Goal: Task Accomplishment & Management: Manage account settings

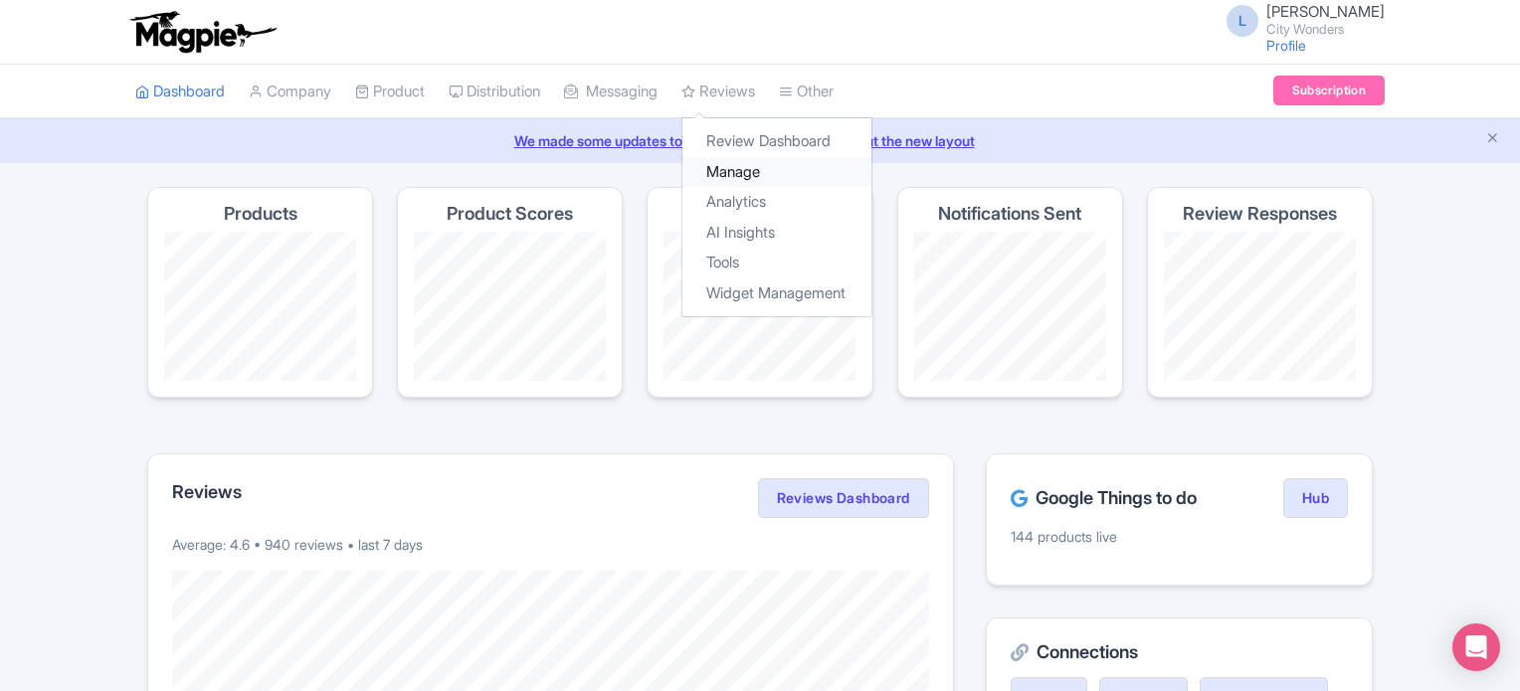
click at [732, 163] on link "Manage" at bounding box center [776, 172] width 189 height 31
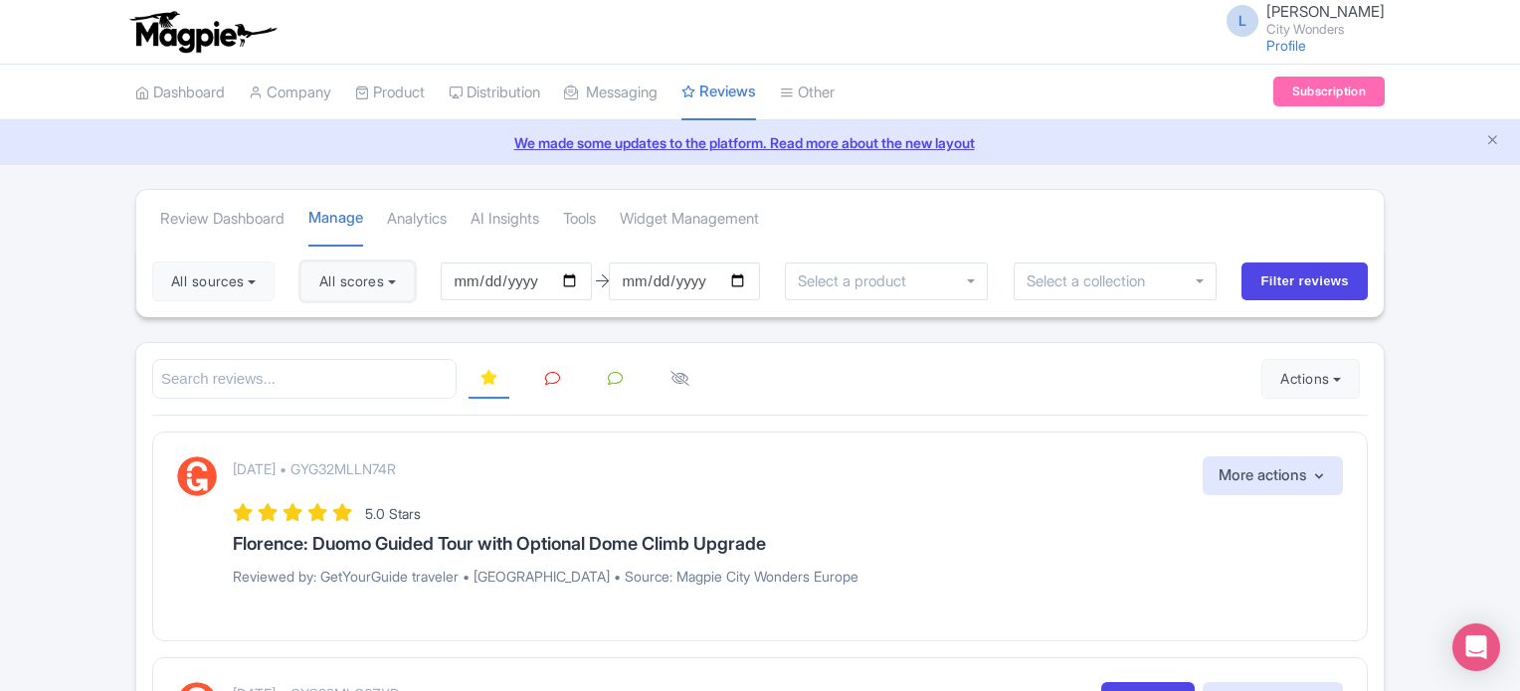
drag, startPoint x: 412, startPoint y: 276, endPoint x: 299, endPoint y: 332, distance: 125.9
click at [410, 276] on button "All scores" at bounding box center [357, 282] width 114 height 40
click at [337, 329] on label "5 stars" at bounding box center [359, 328] width 45 height 23
click at [337, 329] on input "5 stars" at bounding box center [343, 322] width 13 height 13
checkbox input "false"
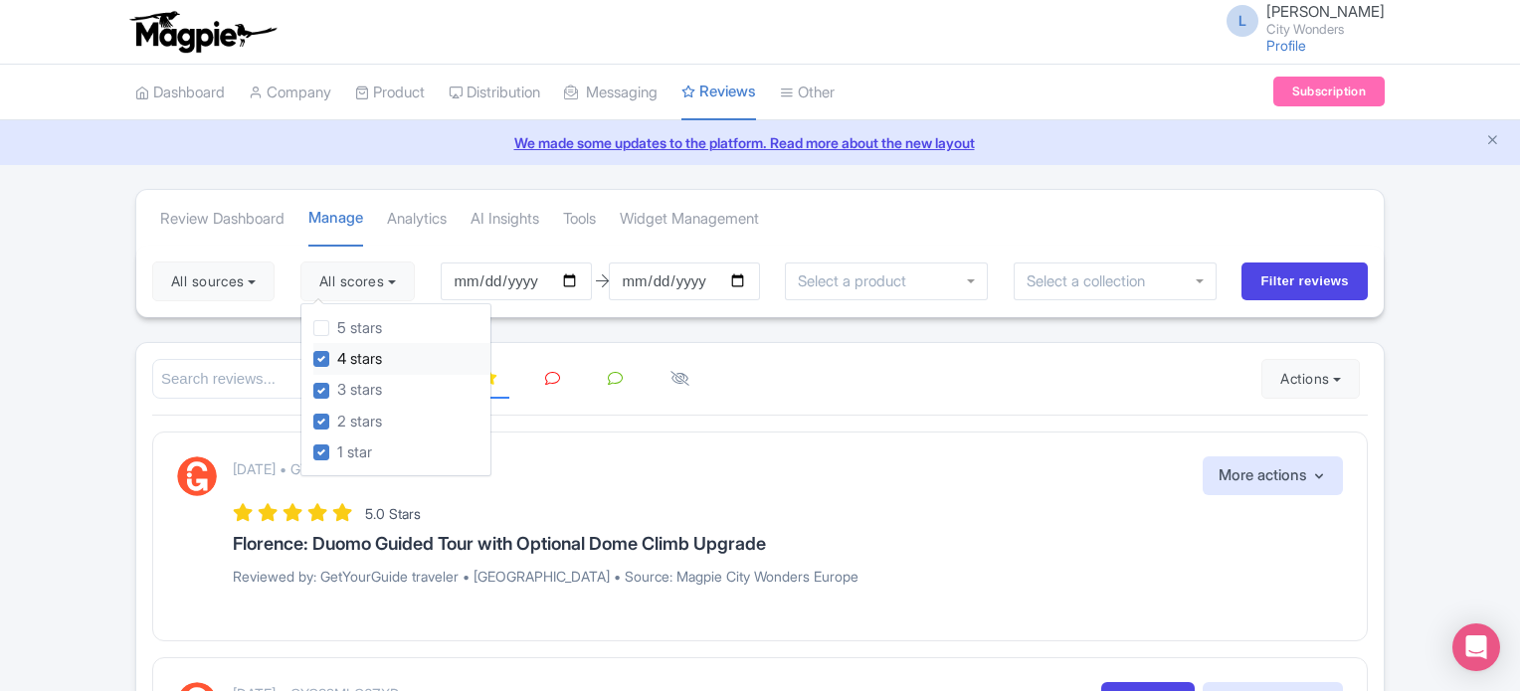
click at [337, 358] on label "4 stars" at bounding box center [359, 359] width 45 height 23
click at [337, 358] on input "4 stars" at bounding box center [343, 353] width 13 height 13
checkbox input "false"
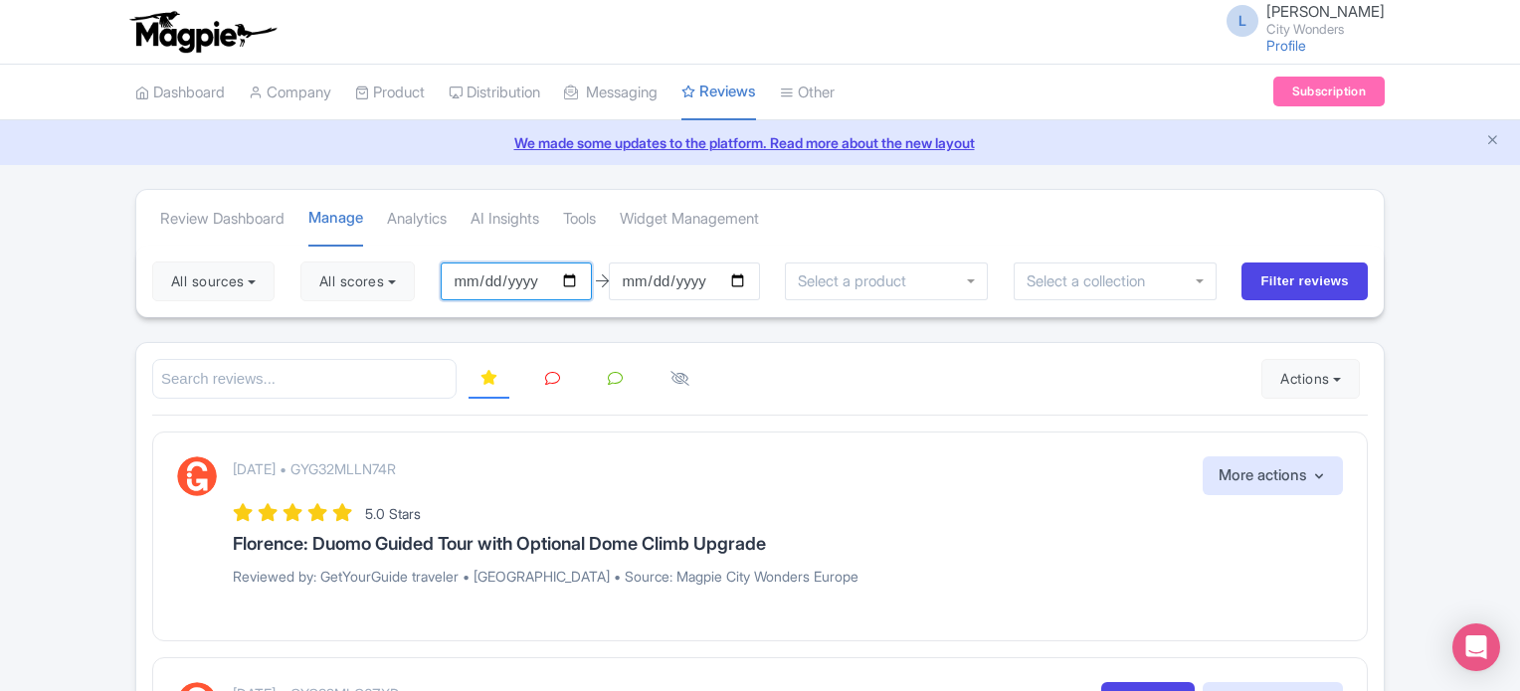
click at [586, 284] on input "2025-07-08" at bounding box center [516, 282] width 151 height 38
type input "[DATE]"
click at [740, 282] on input "[DATE]" at bounding box center [684, 282] width 151 height 38
click at [740, 281] on input "2025-10-08" at bounding box center [684, 282] width 151 height 38
type input "[DATE]"
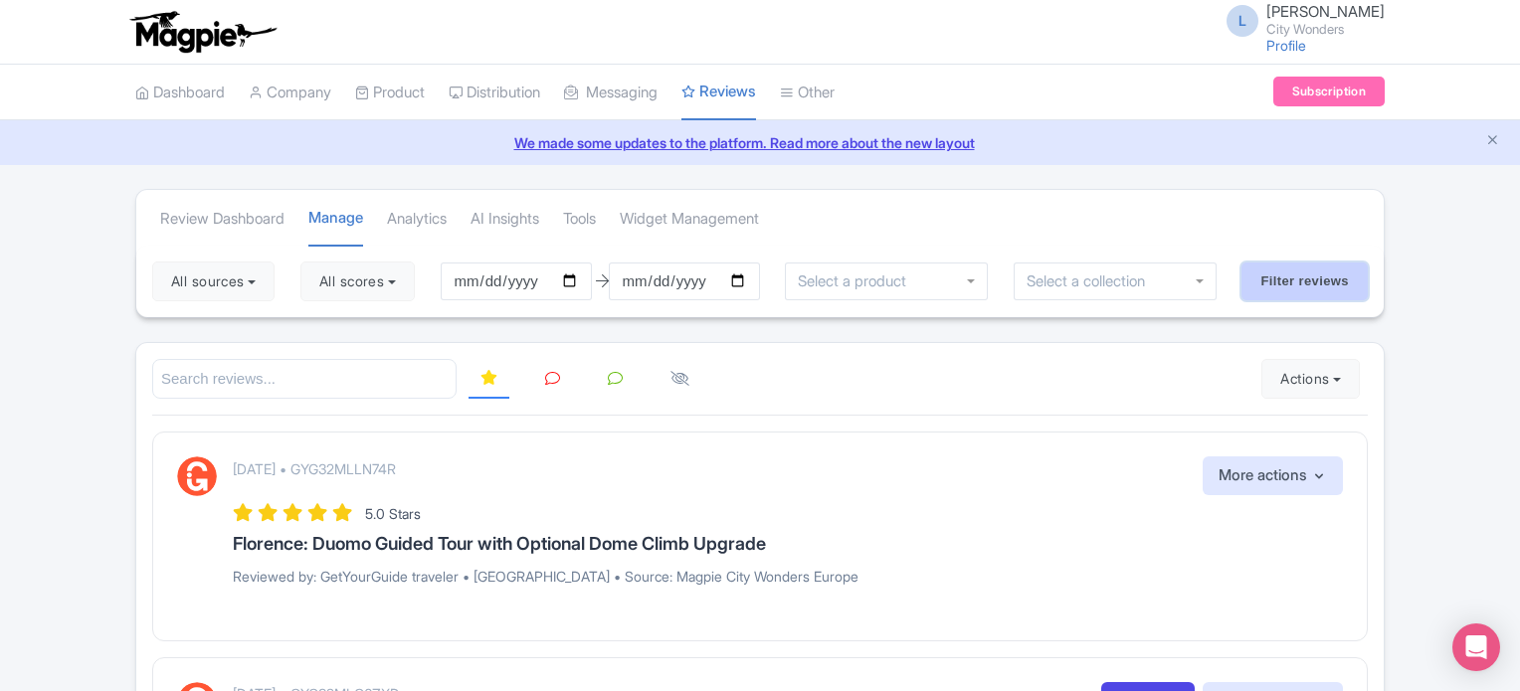
click at [1286, 282] on input "Filter reviews" at bounding box center [1304, 282] width 126 height 38
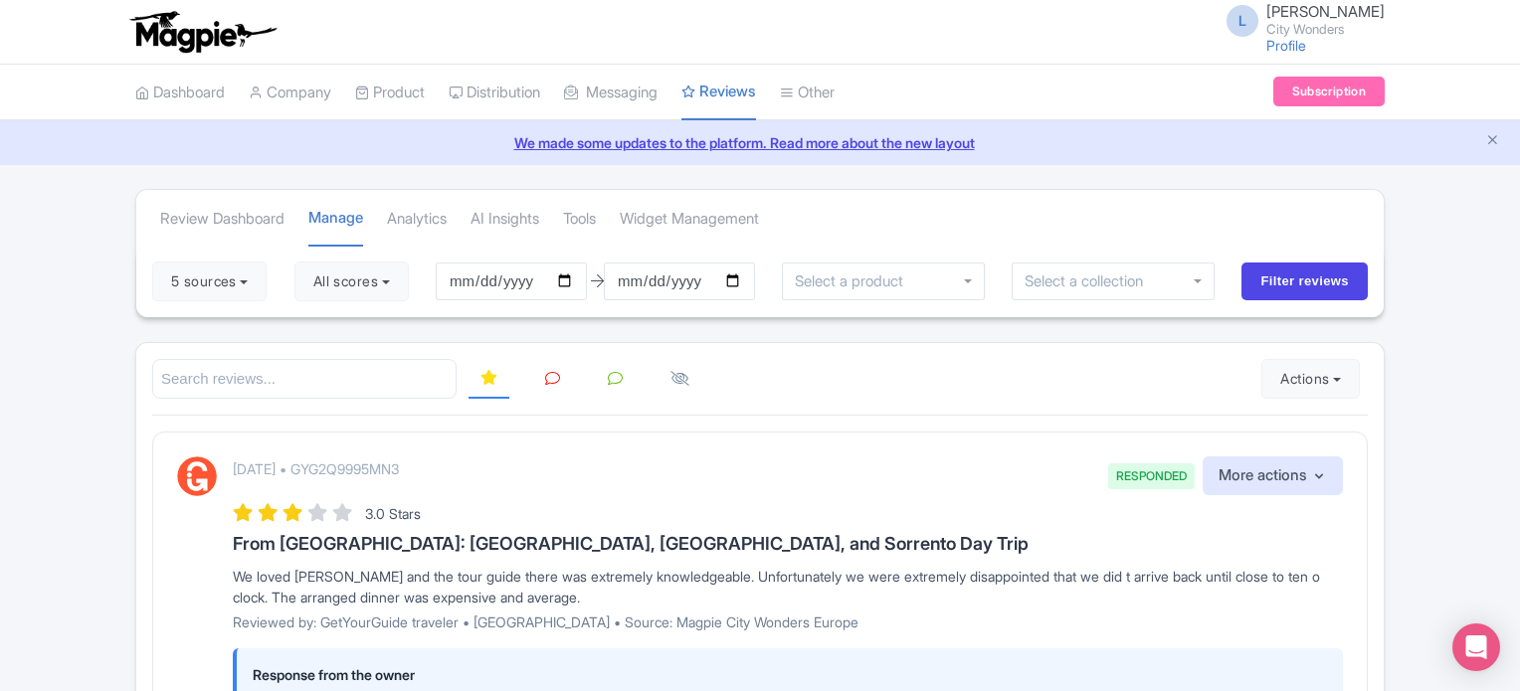
click at [548, 381] on icon at bounding box center [552, 378] width 15 height 15
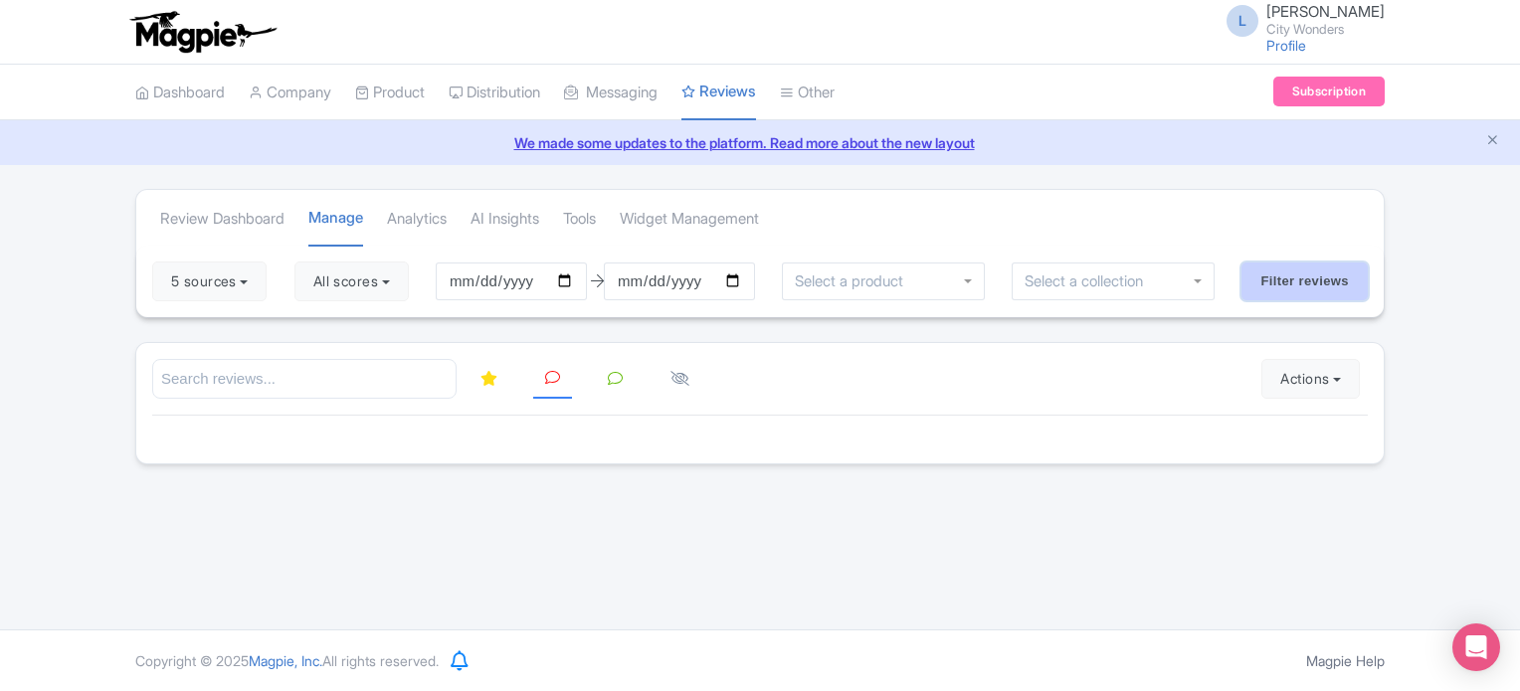
click at [1269, 282] on input "Filter reviews" at bounding box center [1304, 282] width 126 height 38
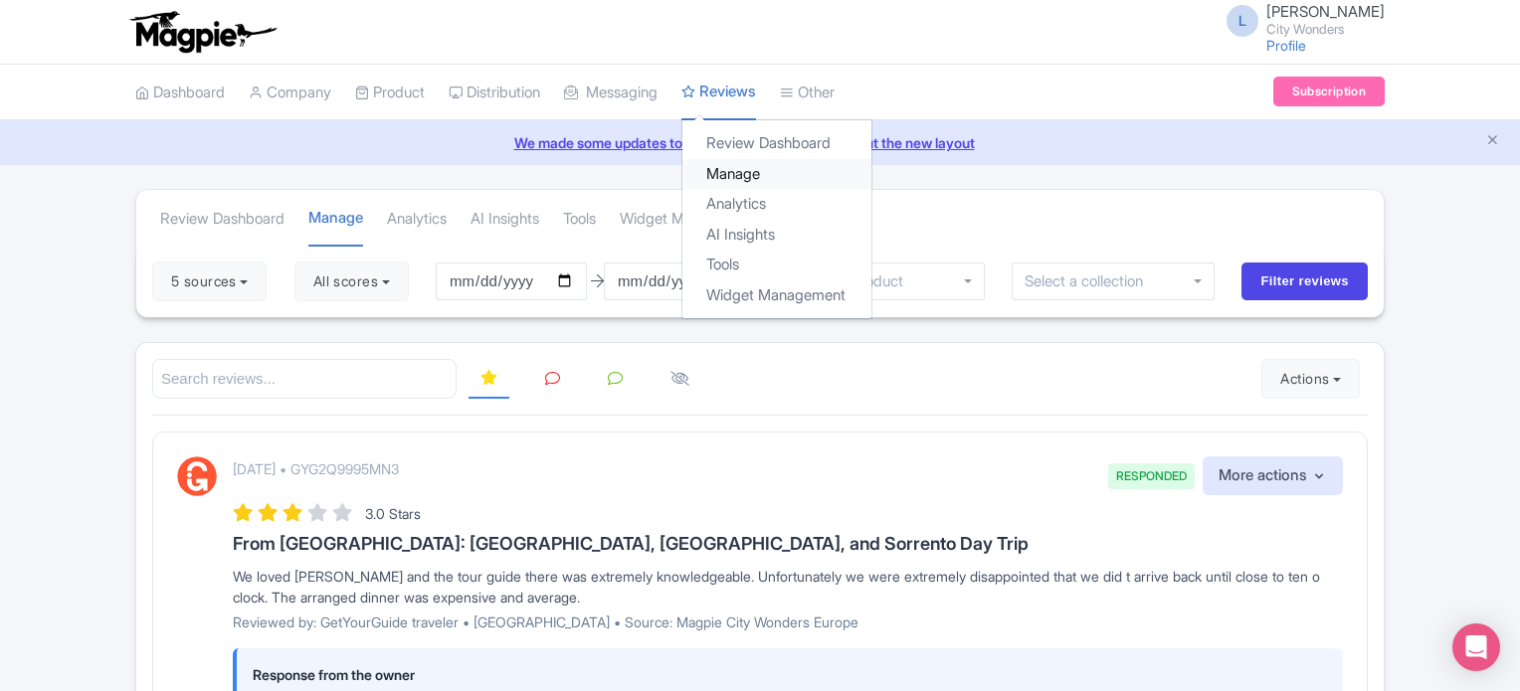
click at [767, 178] on link "Manage" at bounding box center [776, 174] width 189 height 31
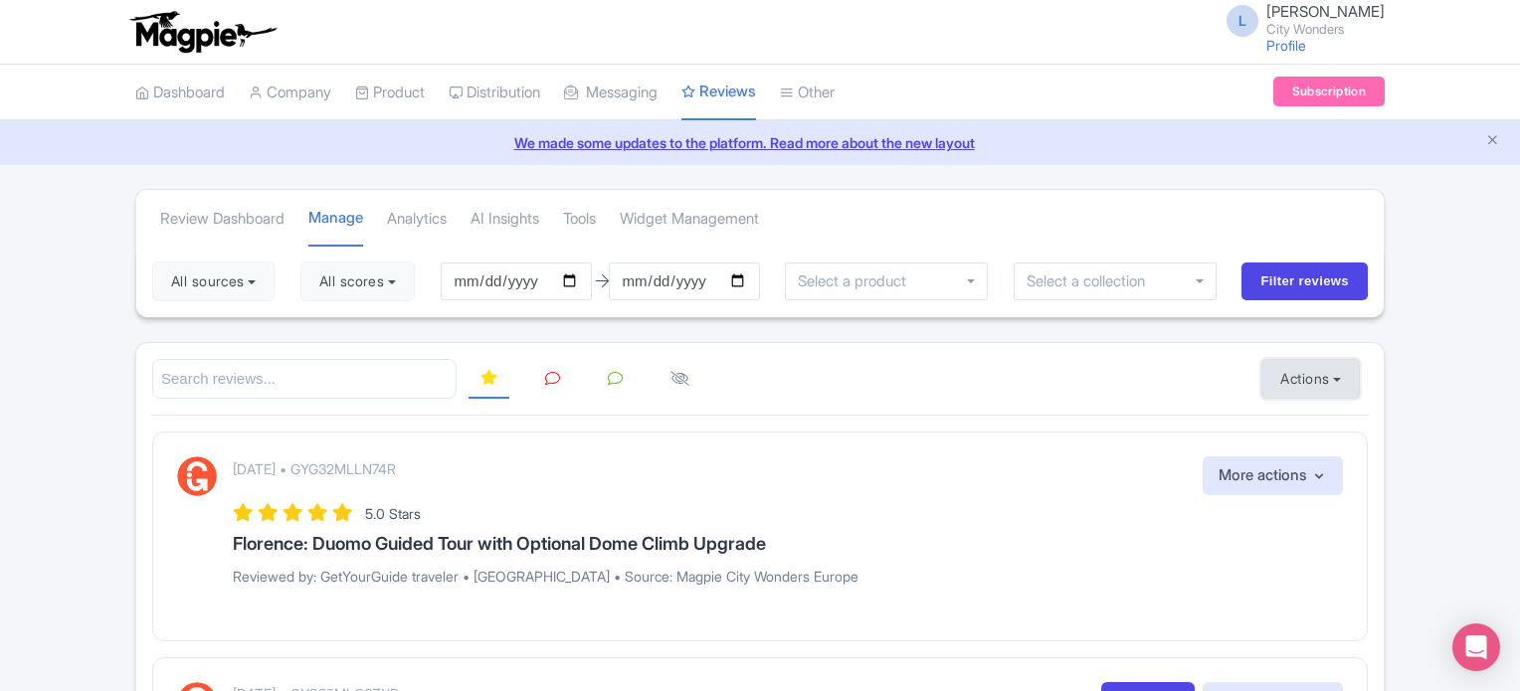
click at [1306, 363] on button "Actions" at bounding box center [1310, 379] width 98 height 40
click at [1282, 425] on link "Import new reviews" at bounding box center [1379, 429] width 234 height 39
click at [405, 288] on button "All scores" at bounding box center [357, 282] width 114 height 40
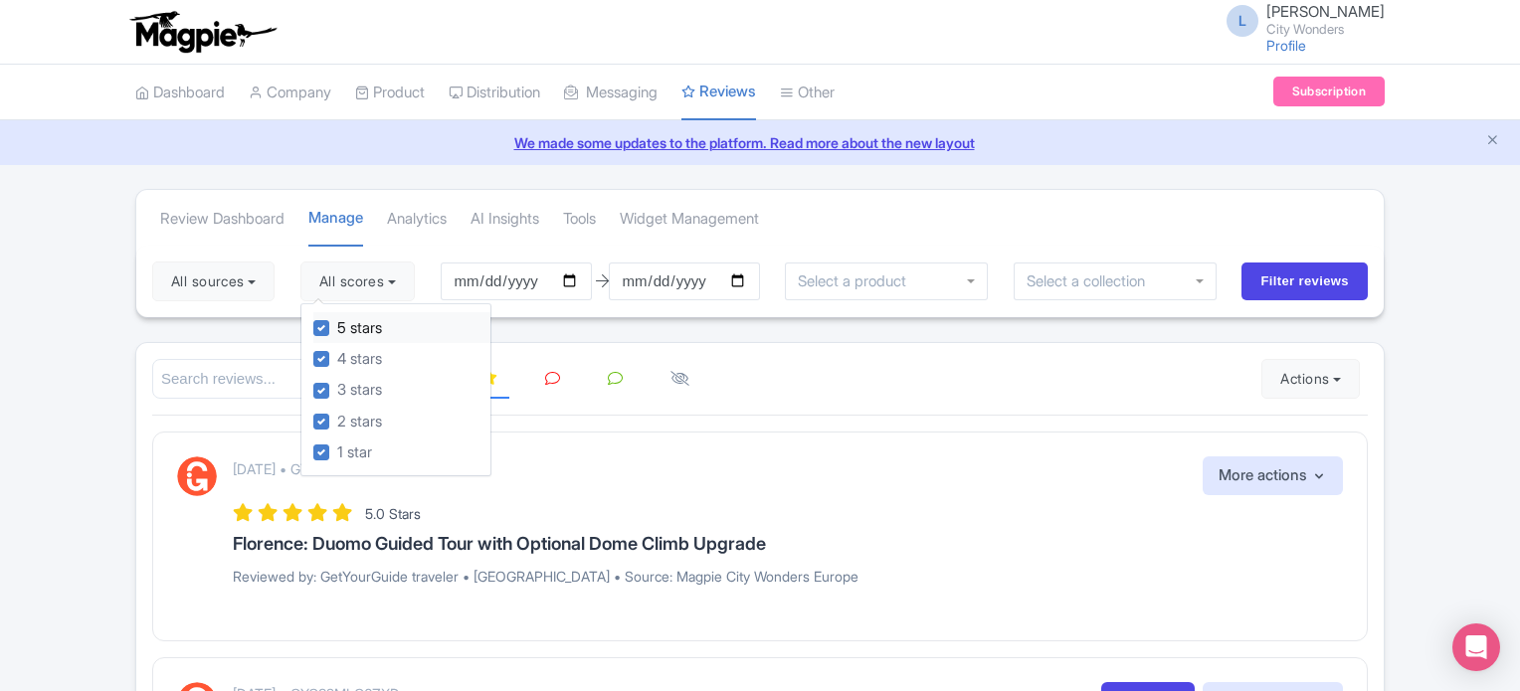
drag, startPoint x: 320, startPoint y: 321, endPoint x: 320, endPoint y: 337, distance: 15.9
click at [337, 321] on label "5 stars" at bounding box center [359, 328] width 45 height 23
click at [337, 321] on input "5 stars" at bounding box center [343, 322] width 13 height 13
checkbox input "false"
click at [337, 356] on label "4 stars" at bounding box center [359, 359] width 45 height 23
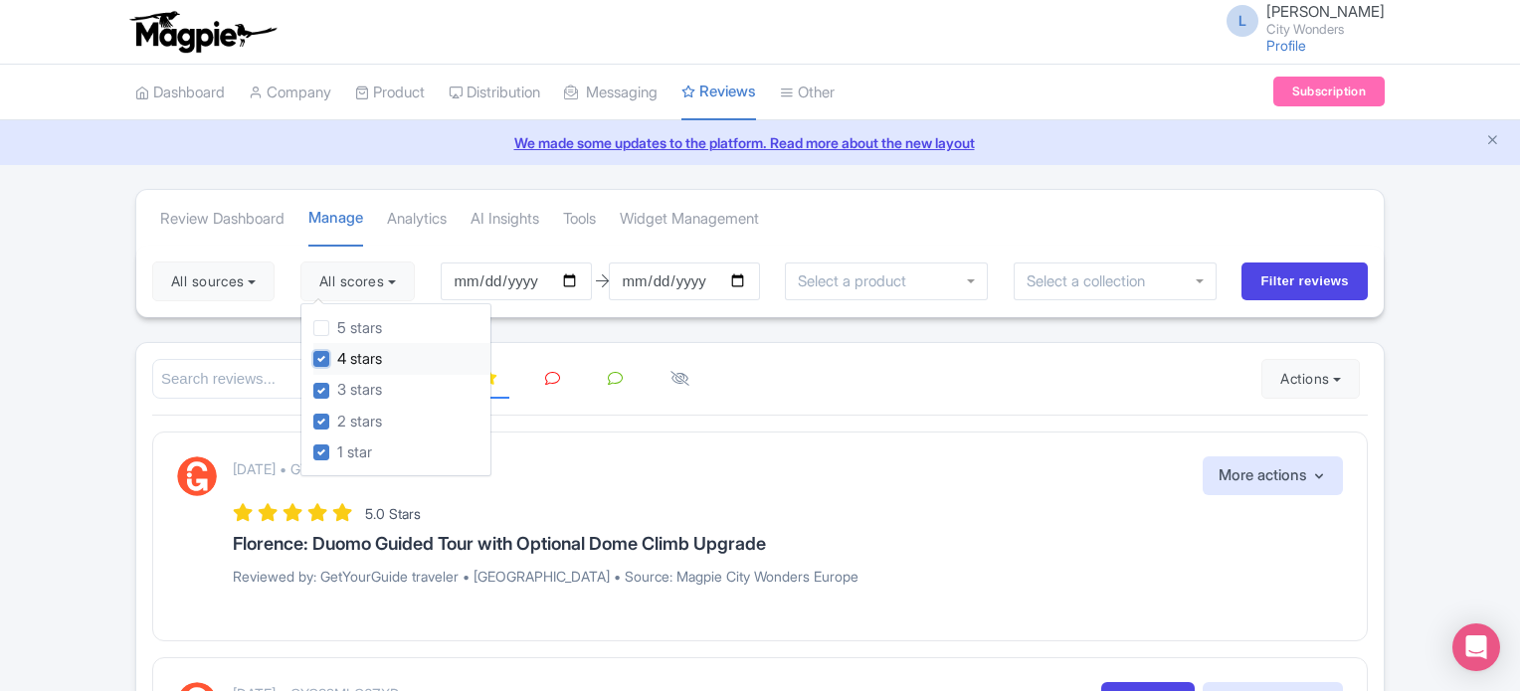
click at [337, 356] on input "4 stars" at bounding box center [343, 353] width 13 height 13
checkbox input "false"
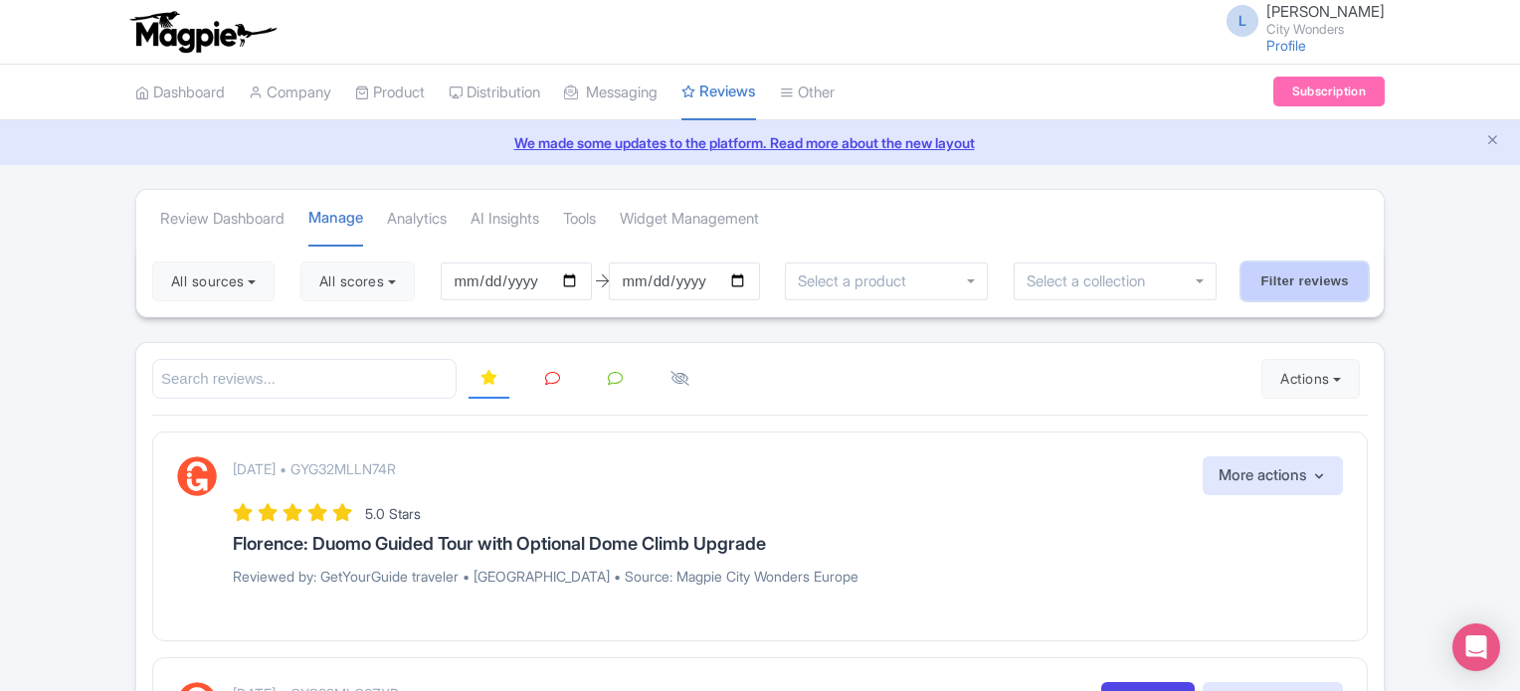
click at [1301, 277] on input "Filter reviews" at bounding box center [1304, 282] width 126 height 38
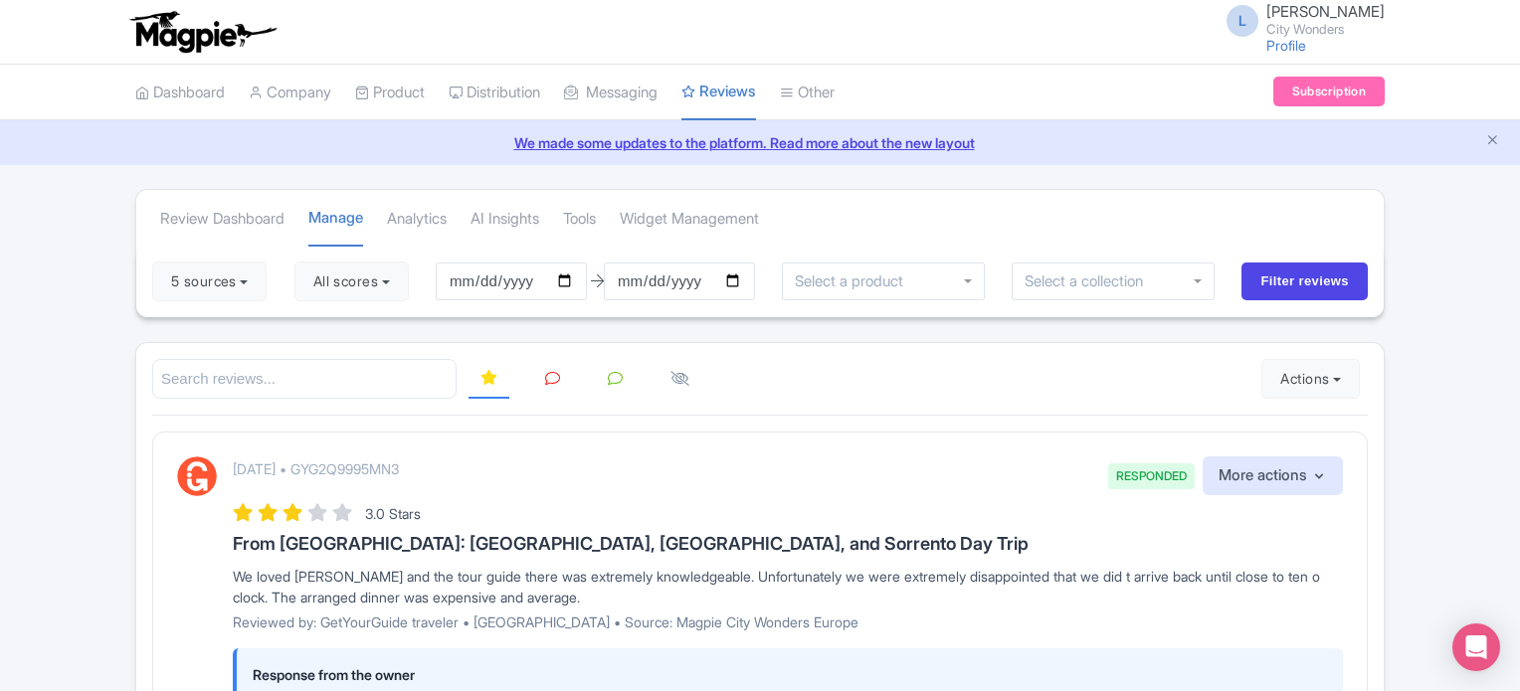
click at [542, 378] on link at bounding box center [552, 379] width 39 height 39
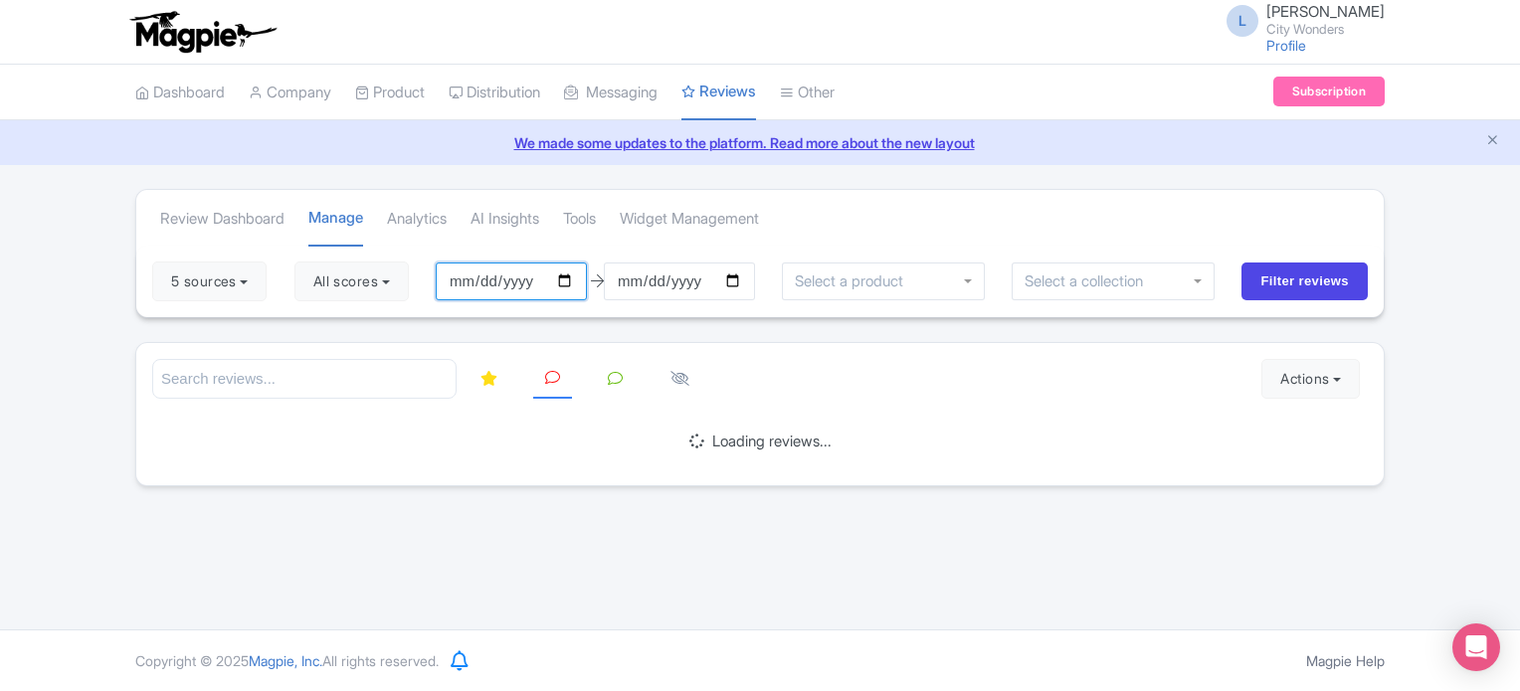
click at [573, 278] on input "[DATE]" at bounding box center [511, 282] width 151 height 38
type input "[DATE]"
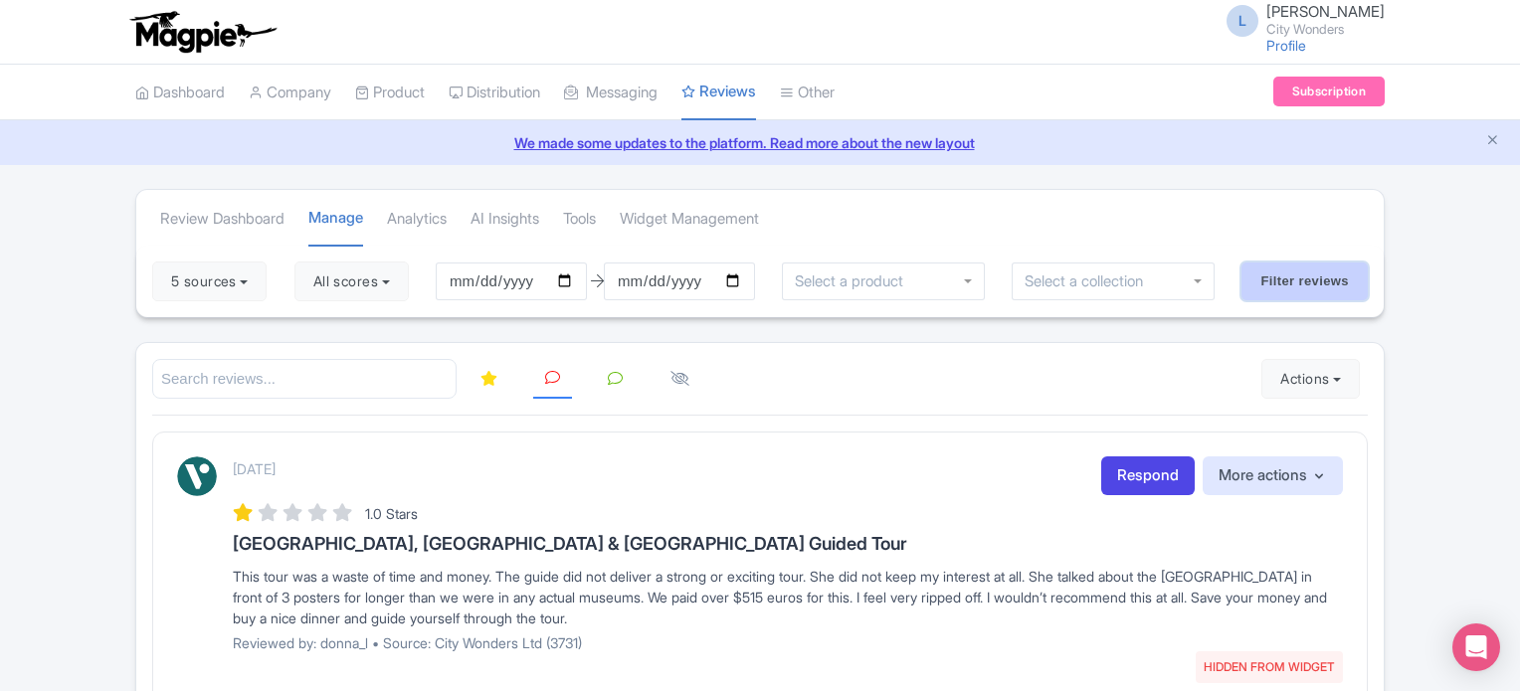
click at [1272, 266] on input "Filter reviews" at bounding box center [1304, 282] width 126 height 38
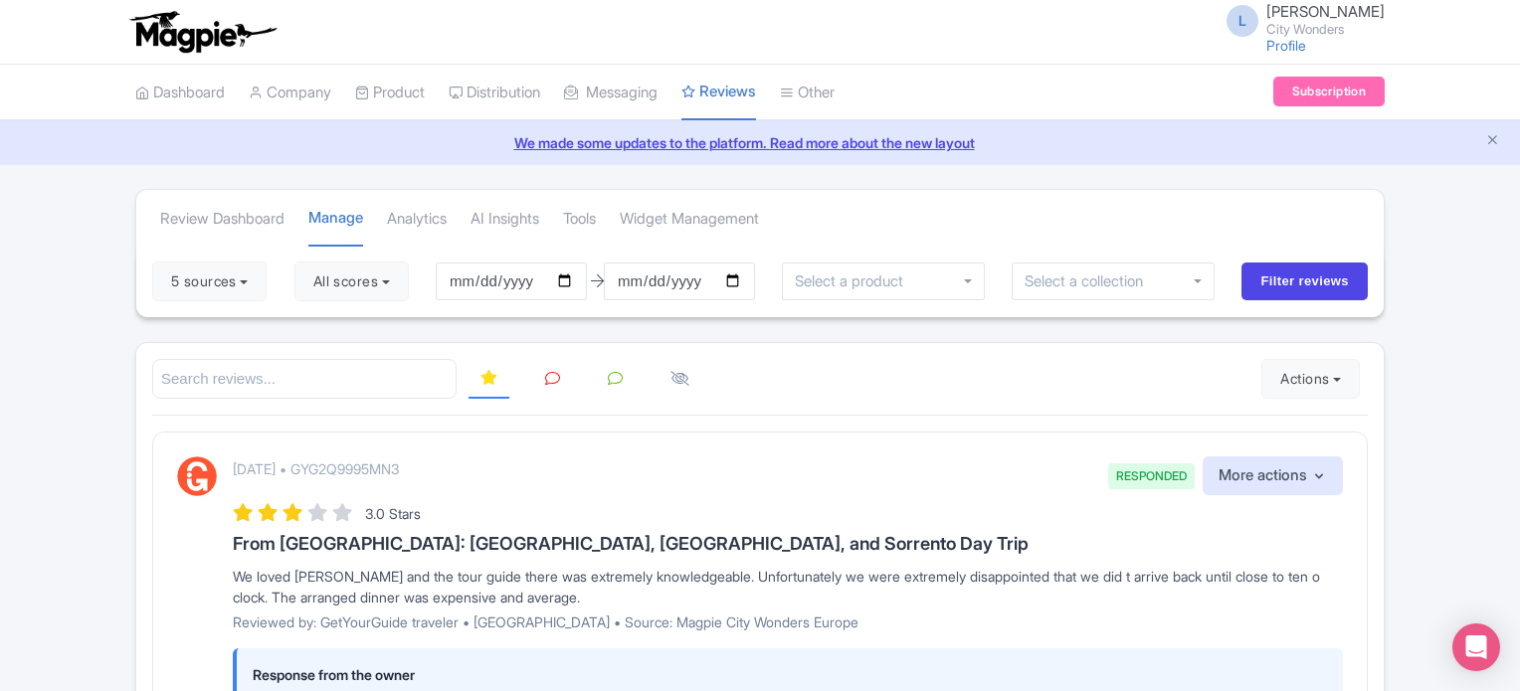
click at [557, 376] on icon at bounding box center [552, 378] width 15 height 15
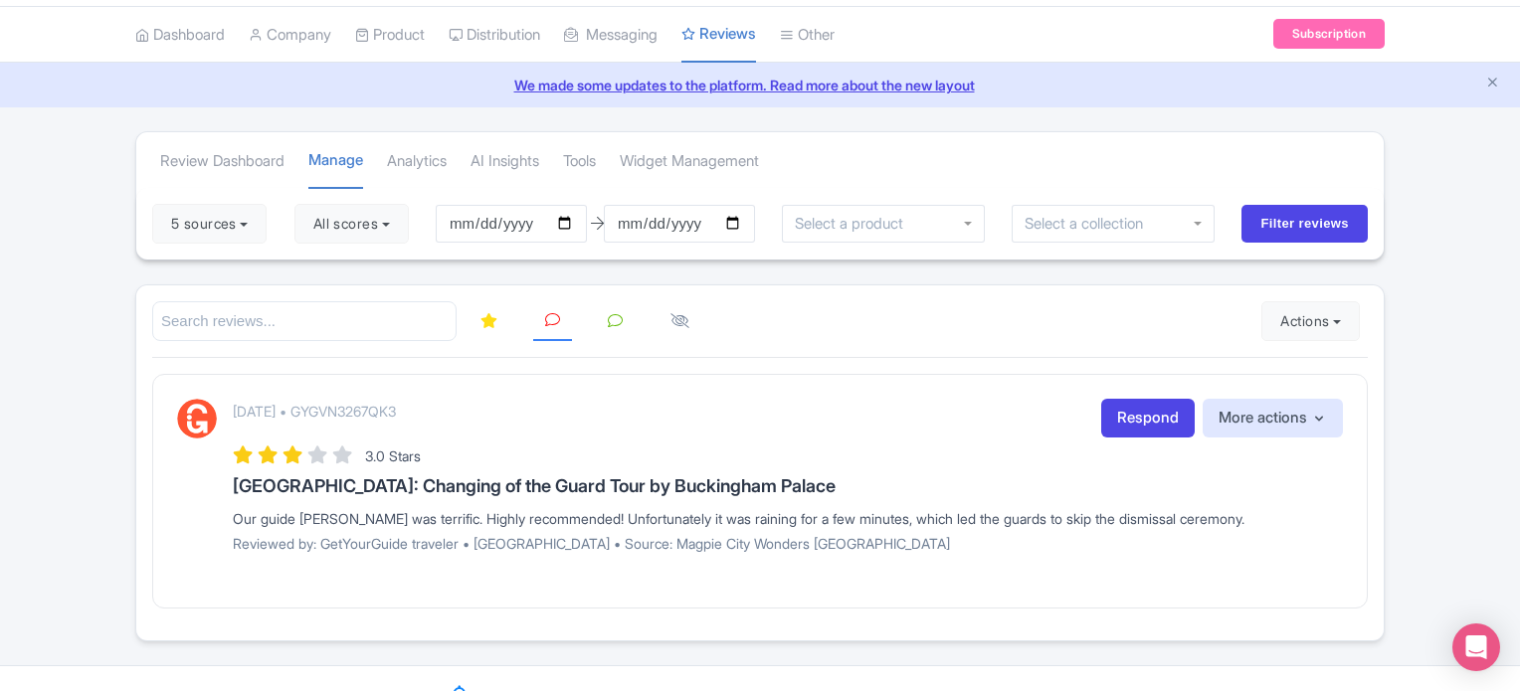
scroll to position [90, 0]
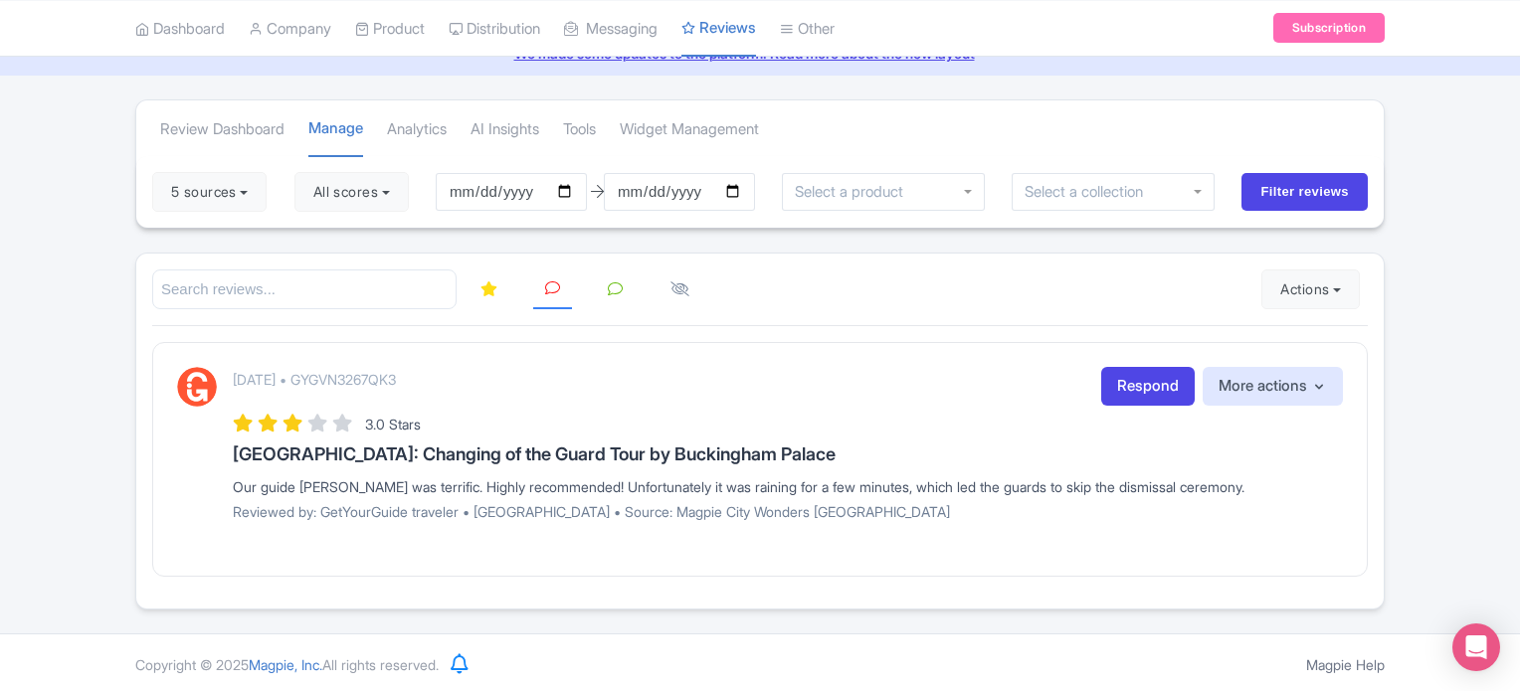
click at [1424, 440] on div "Review Dashboard [GEOGRAPHIC_DATA] Analytics AI Insights Tools Widget Managemen…" at bounding box center [760, 354] width 1520 height 510
